Goal: Obtain resource: Download file/media

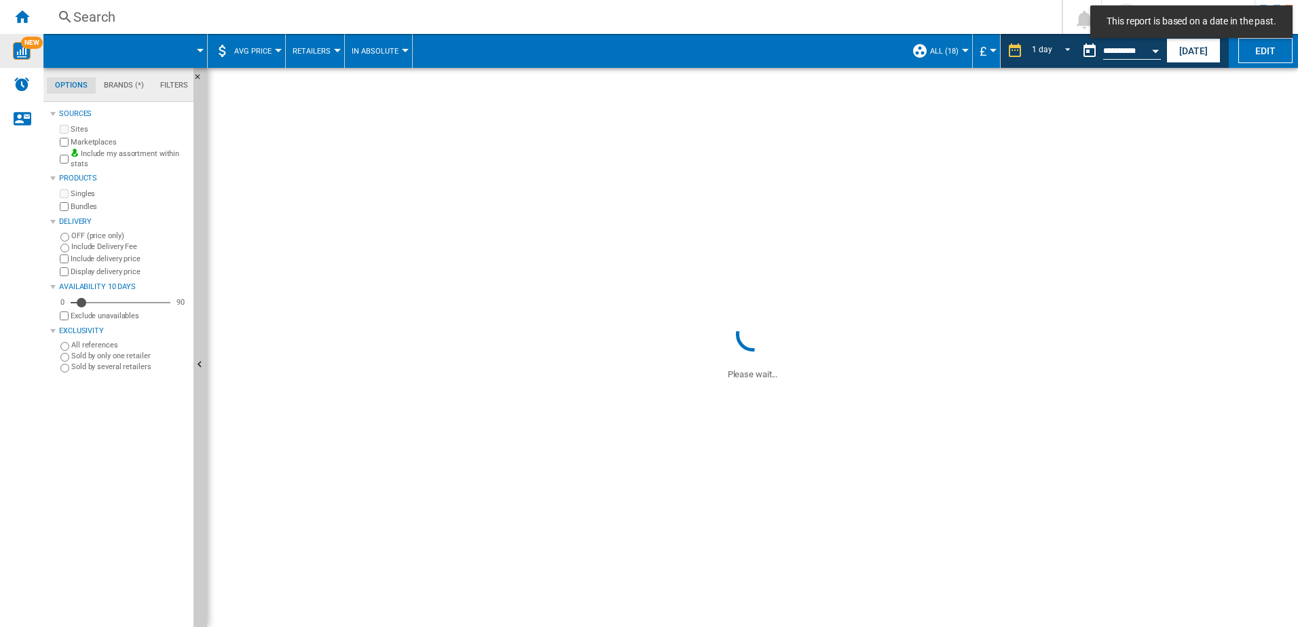
click at [18, 38] on div "NEW" at bounding box center [21, 51] width 43 height 34
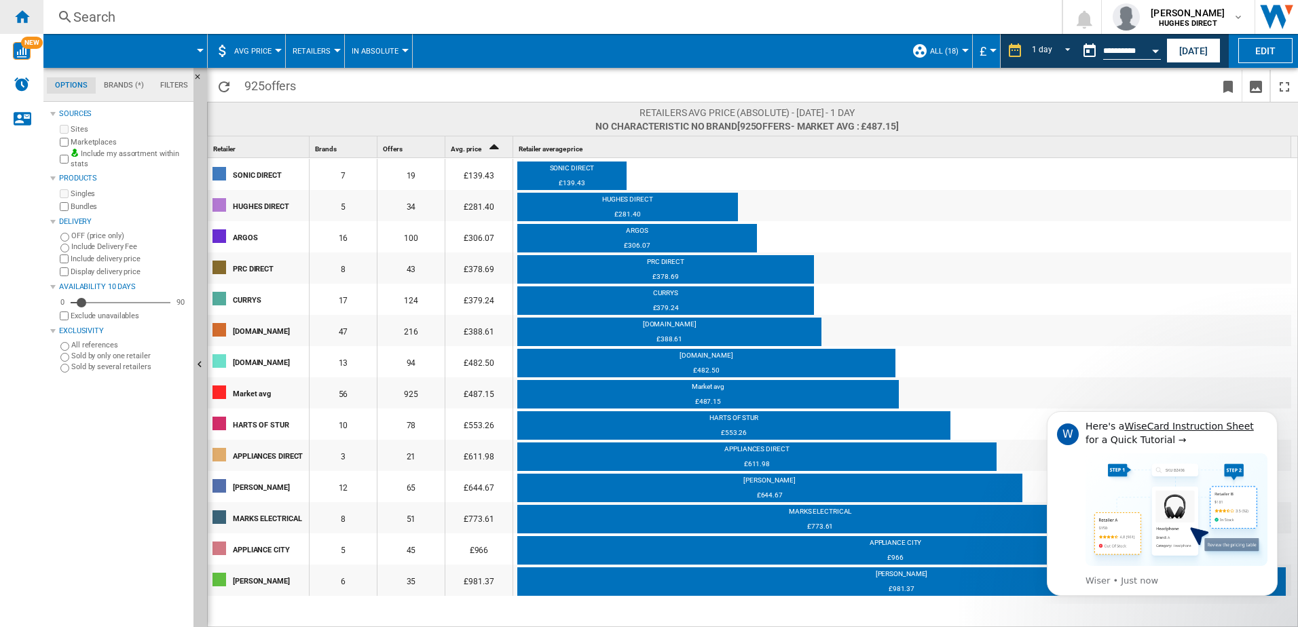
click at [15, 23] on ng-md-icon "Home" at bounding box center [22, 16] width 16 height 16
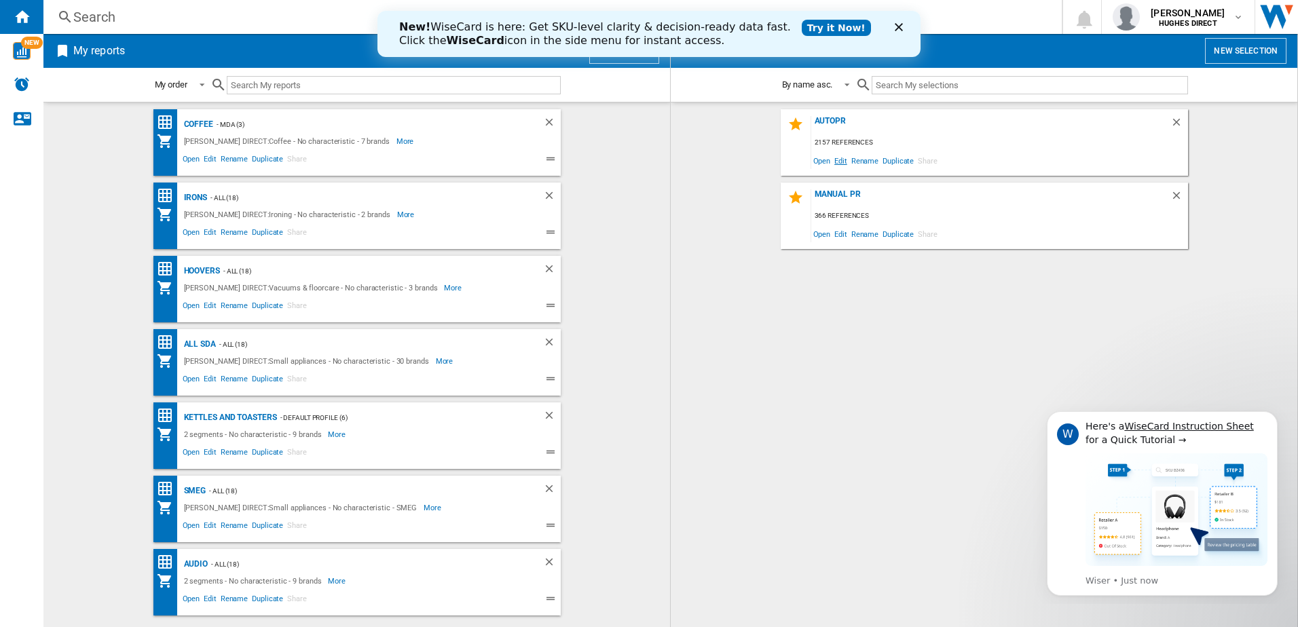
click at [834, 160] on span "Edit" at bounding box center [841, 160] width 17 height 18
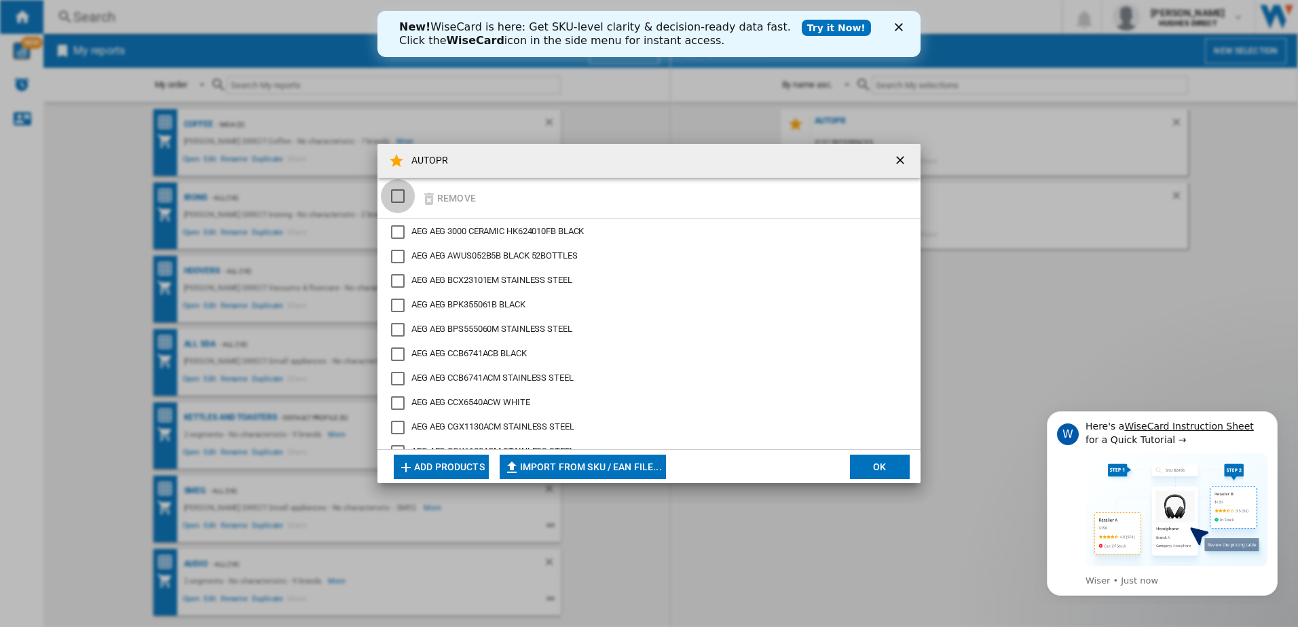
click at [405, 202] on div "SELECTIONS.EDITION_POPUP.SELECT_DESELECT" at bounding box center [398, 196] width 14 height 14
click at [401, 196] on div "SELECTIONS.EDITION_POPUP.SELECT_DESELECT" at bounding box center [398, 196] width 14 height 14
click at [399, 196] on div "SELECTIONS.EDITION_POPUP.SELECT_DESELECT" at bounding box center [398, 196] width 14 height 14
click at [454, 200] on button "Remove" at bounding box center [448, 198] width 63 height 32
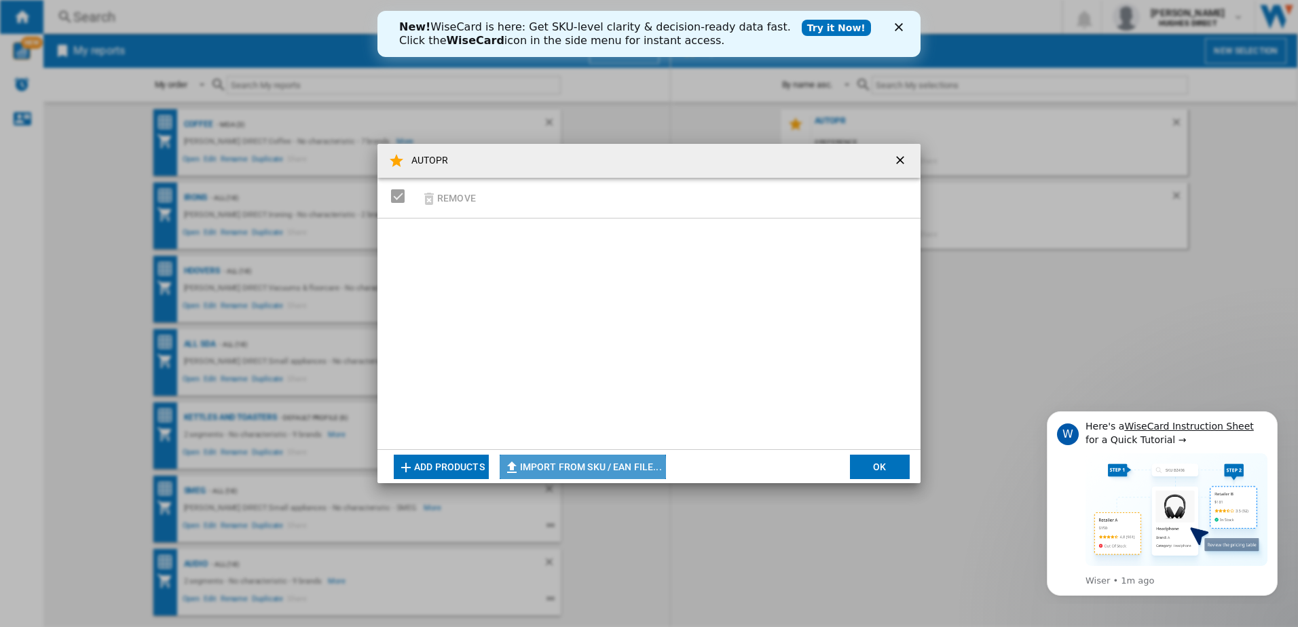
click at [577, 471] on button "Import from SKU / EAN file..." at bounding box center [583, 467] width 166 height 24
type input "**********"
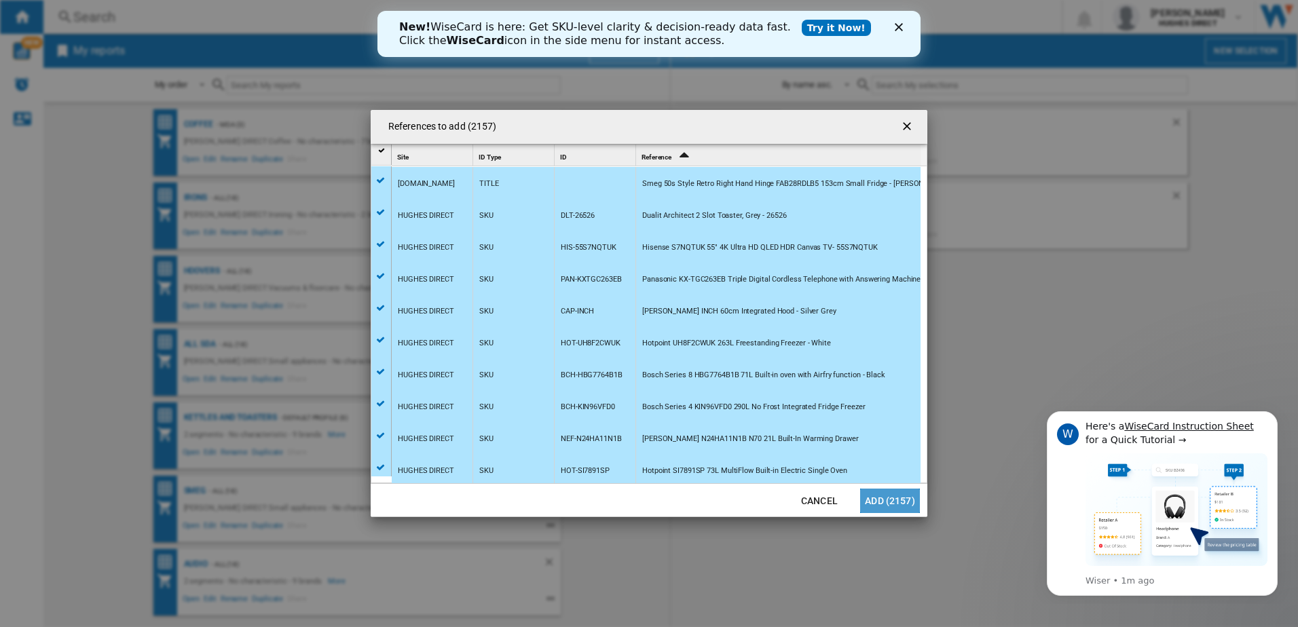
click at [896, 505] on button "Add (2157)" at bounding box center [890, 501] width 60 height 24
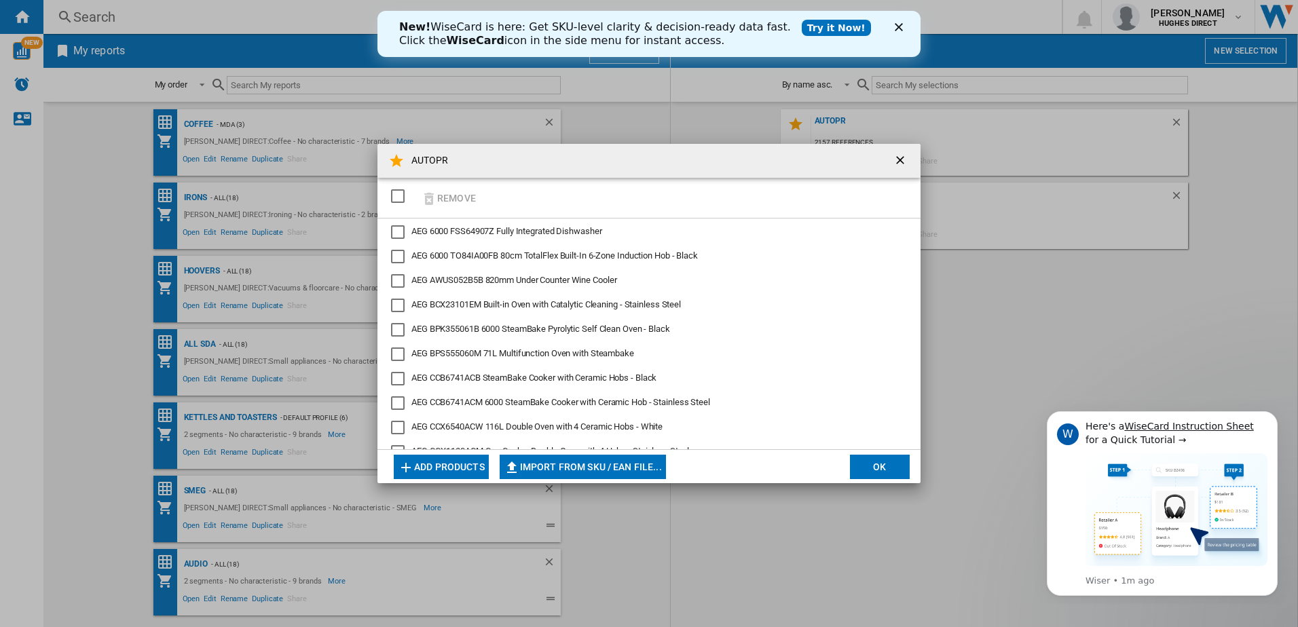
click at [869, 467] on button "OK" at bounding box center [880, 467] width 60 height 24
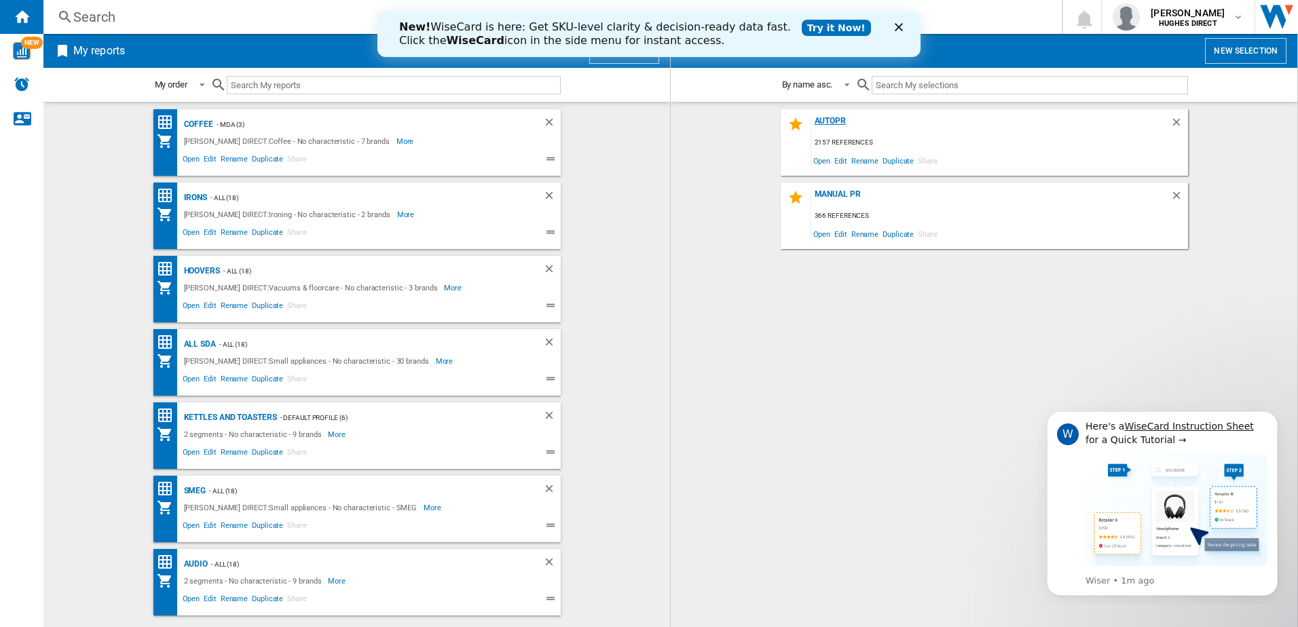
click at [840, 122] on div "AUTOPR" at bounding box center [991, 125] width 359 height 18
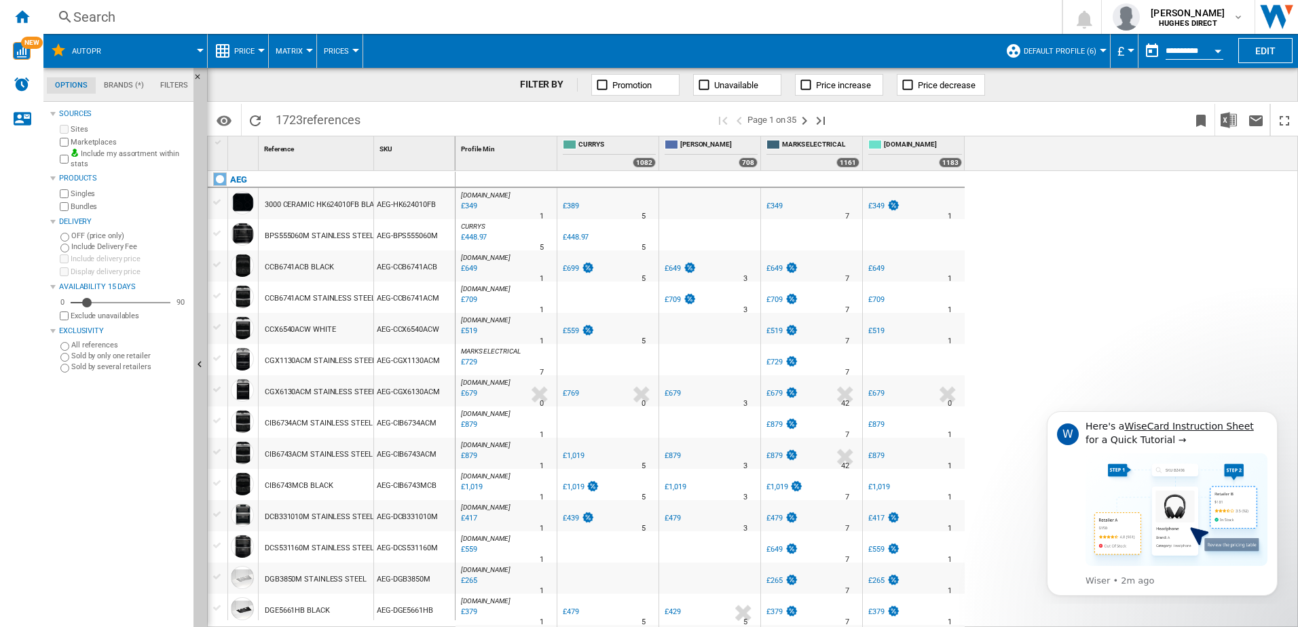
click at [69, 206] on div "Bundles" at bounding box center [122, 206] width 131 height 13
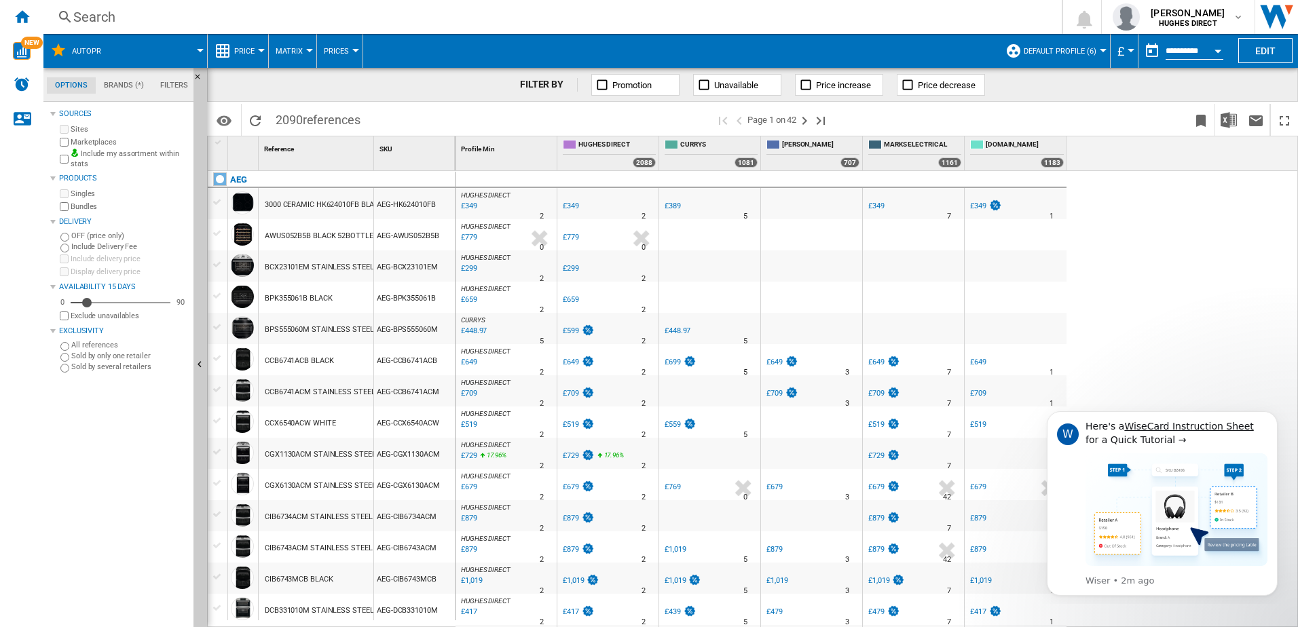
click at [1025, 55] on span "Default profile (6)" at bounding box center [1060, 51] width 73 height 9
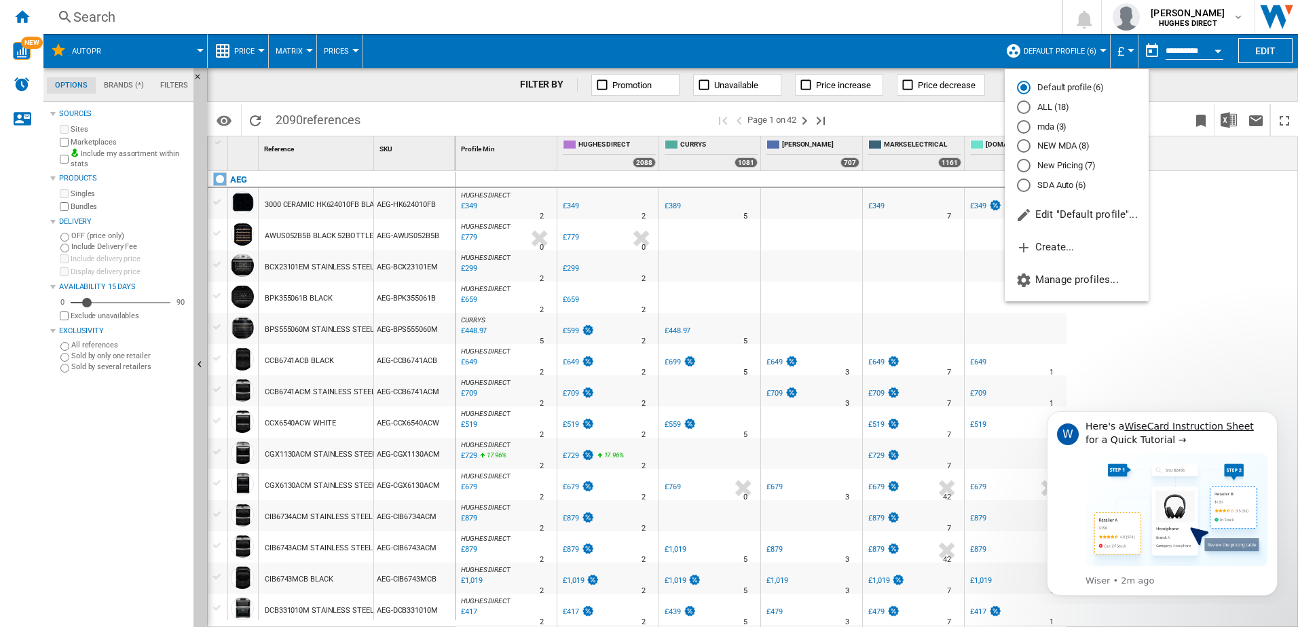
click at [1059, 170] on md-radio-button "New Pricing (7)" at bounding box center [1077, 166] width 120 height 13
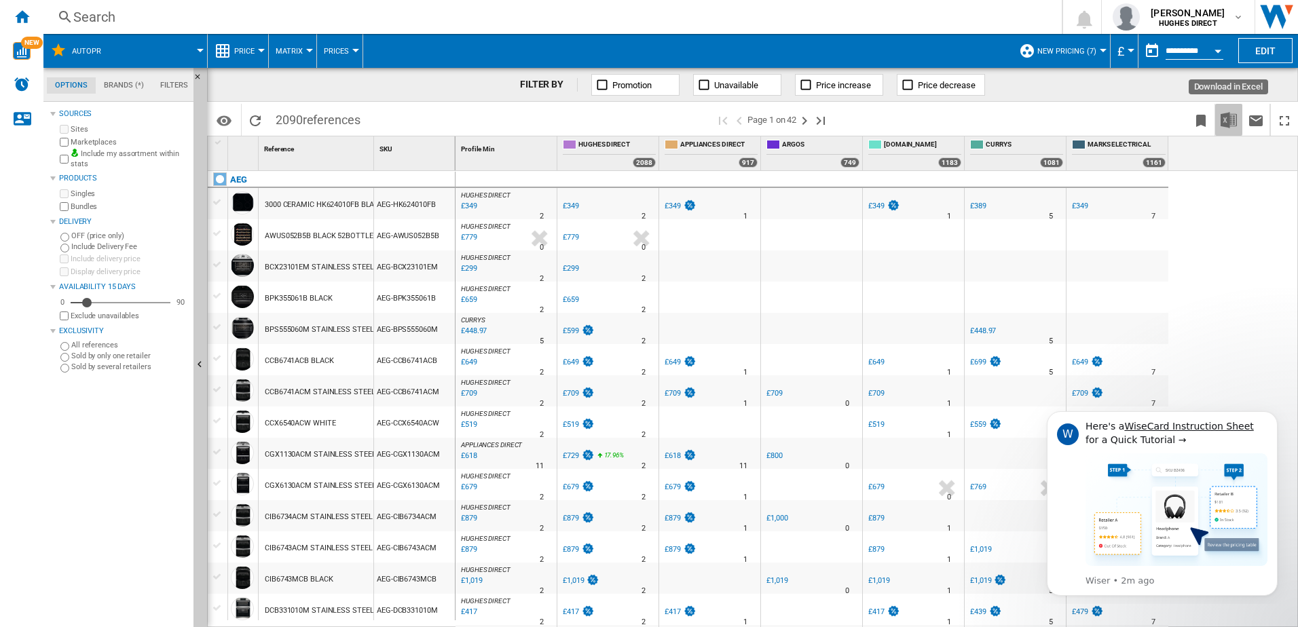
click at [1233, 122] on img "Download in Excel" at bounding box center [1229, 120] width 16 height 16
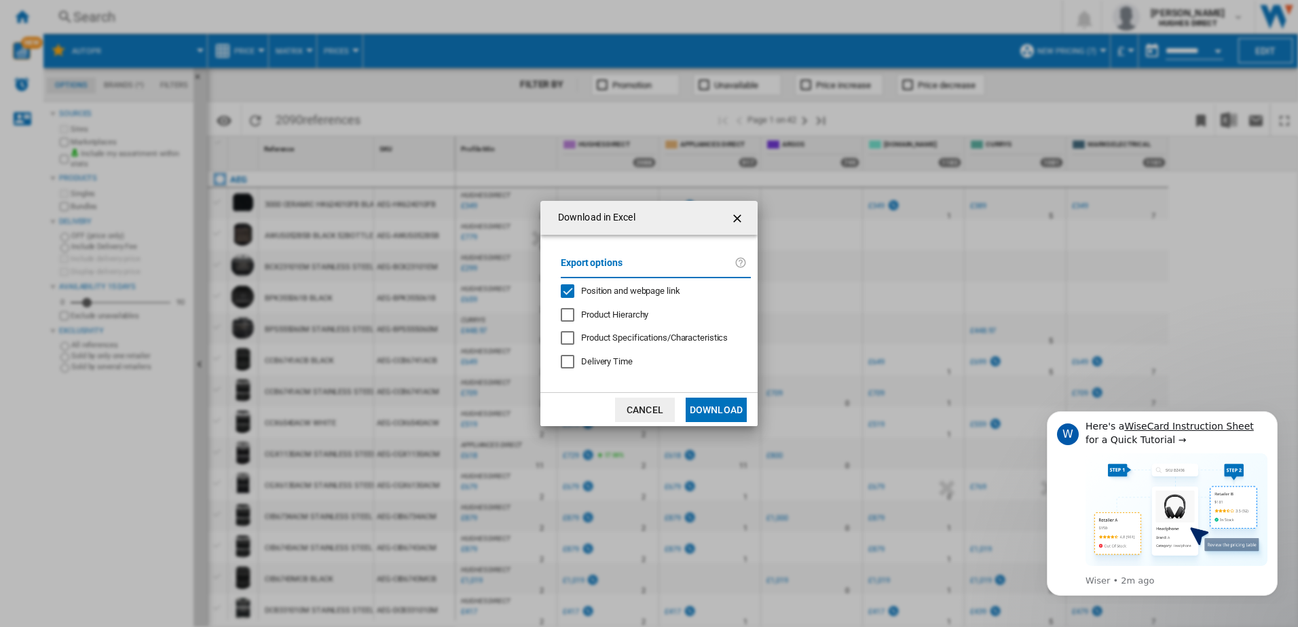
click at [575, 298] on div "Position and webpage link" at bounding box center [568, 292] width 14 height 14
click at [718, 408] on button "Download" at bounding box center [716, 410] width 61 height 24
